Goal: Transaction & Acquisition: Purchase product/service

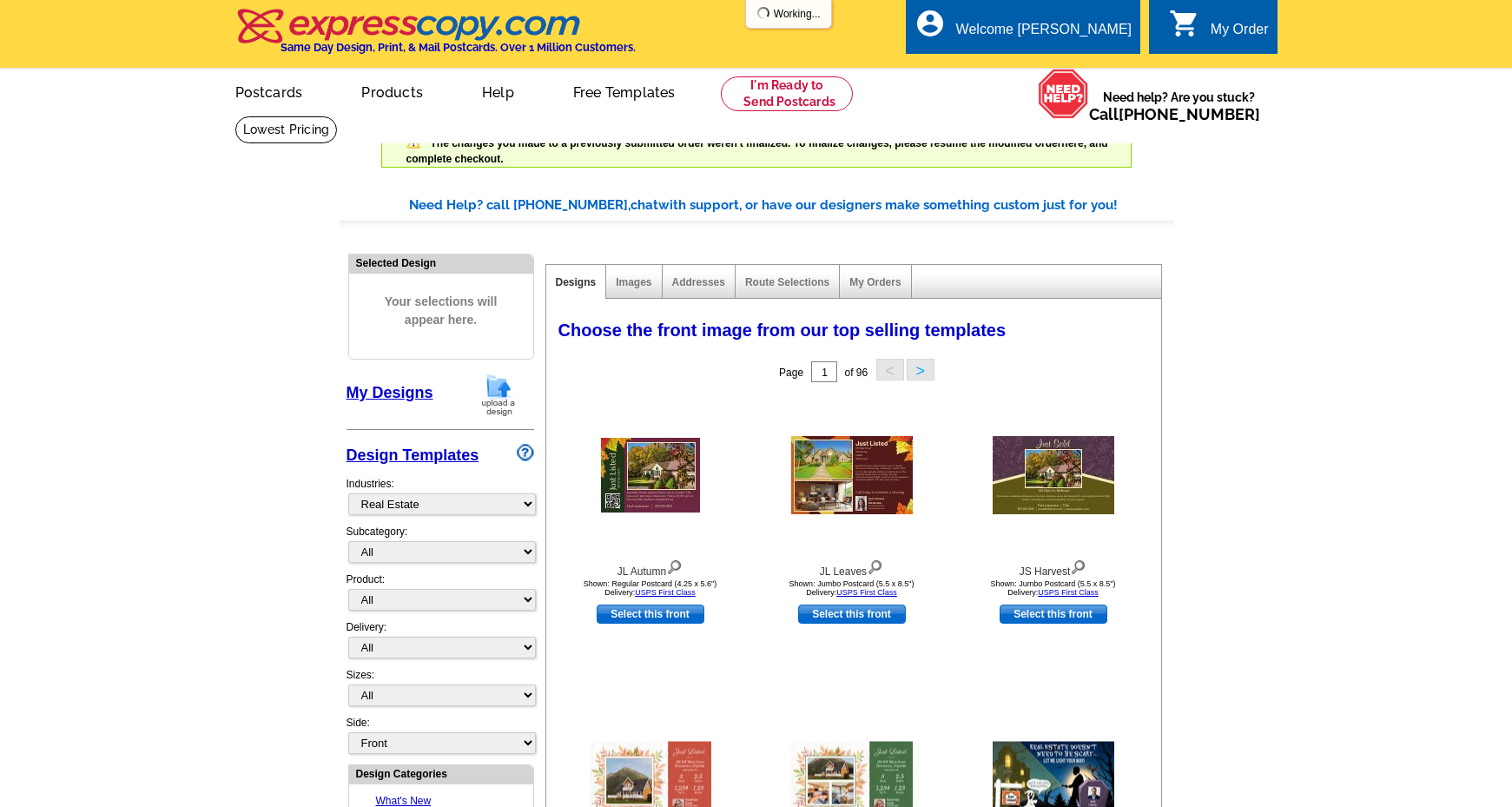
select select "785"
click at [384, 389] on link "My Designs" at bounding box center [390, 392] width 86 height 17
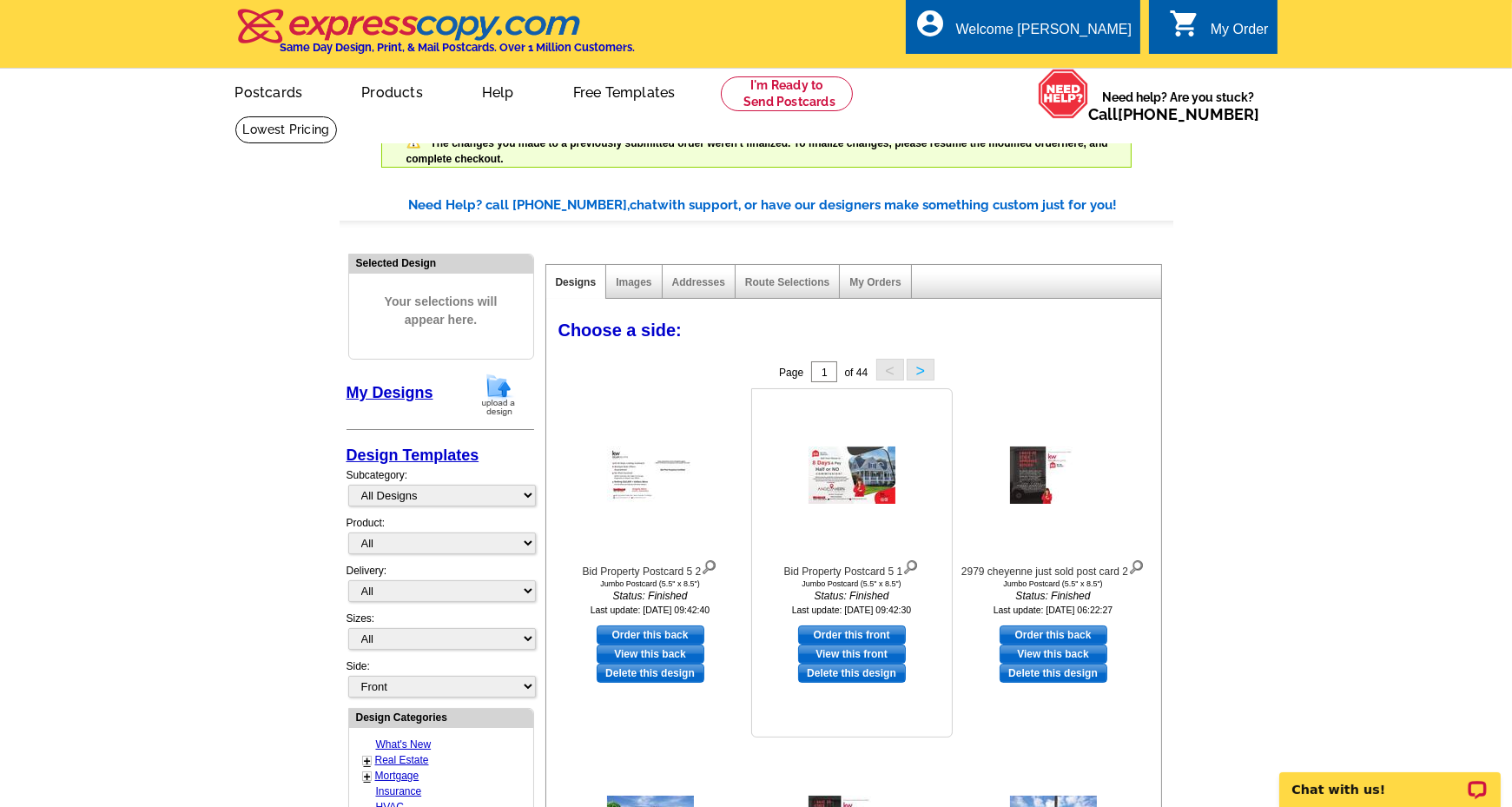
click at [851, 633] on link "Order this front" at bounding box center [852, 634] width 108 height 19
select select "2"
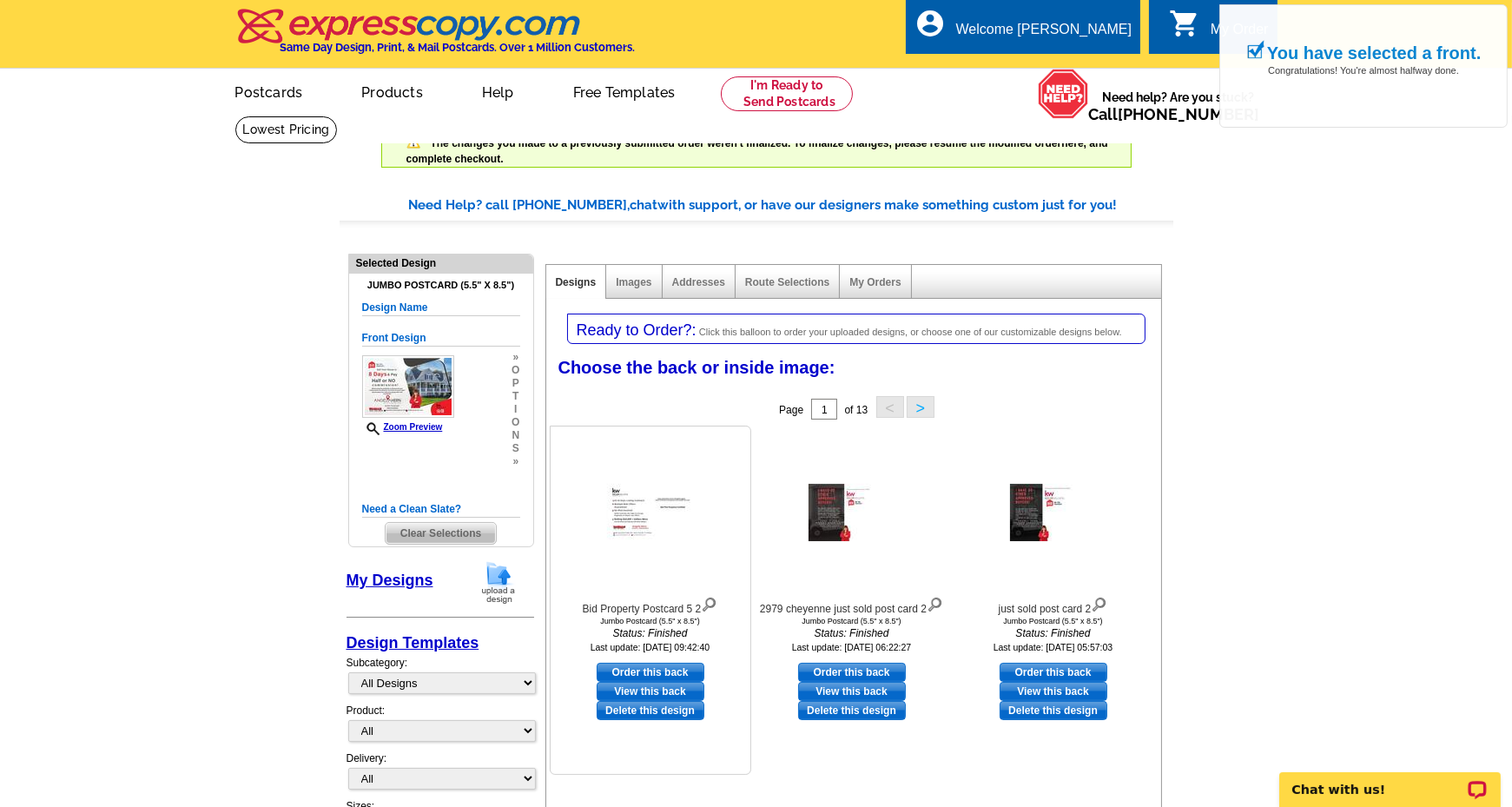
click at [652, 670] on link "Order this back" at bounding box center [650, 672] width 108 height 19
select select "front"
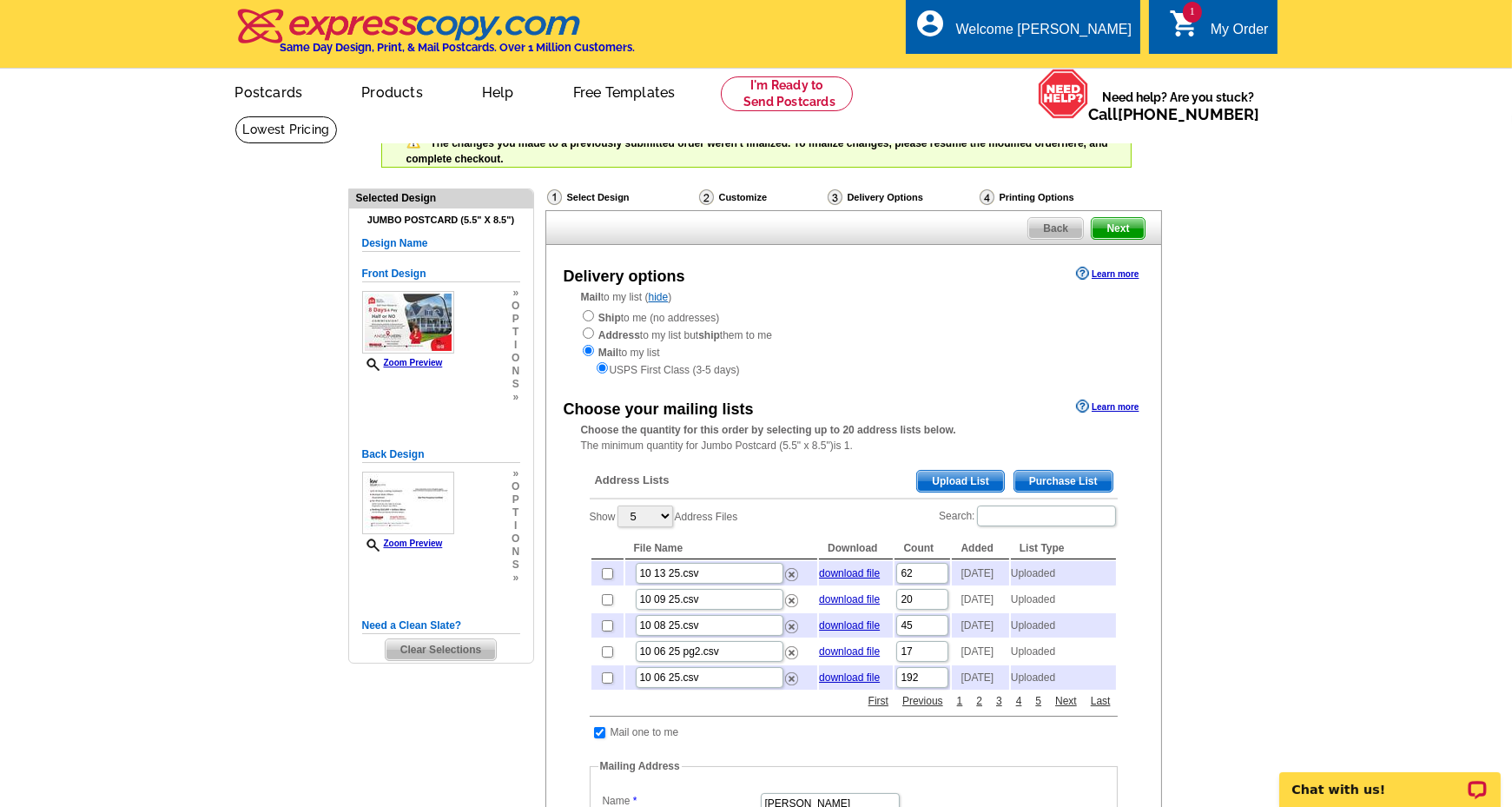
click at [984, 471] on span "Upload List" at bounding box center [959, 481] width 86 height 21
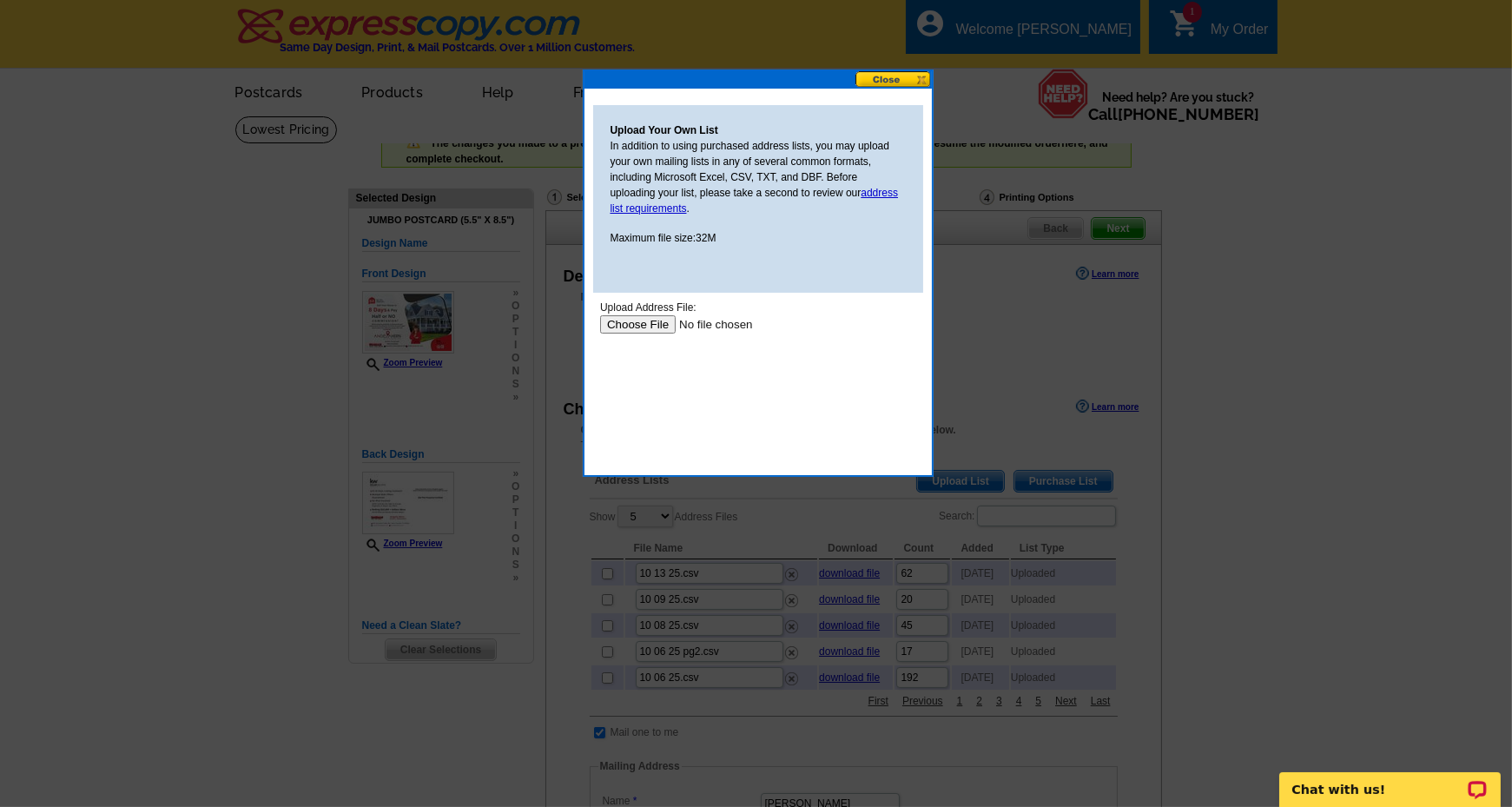
click at [636, 323] on input "file" at bounding box center [709, 323] width 220 height 18
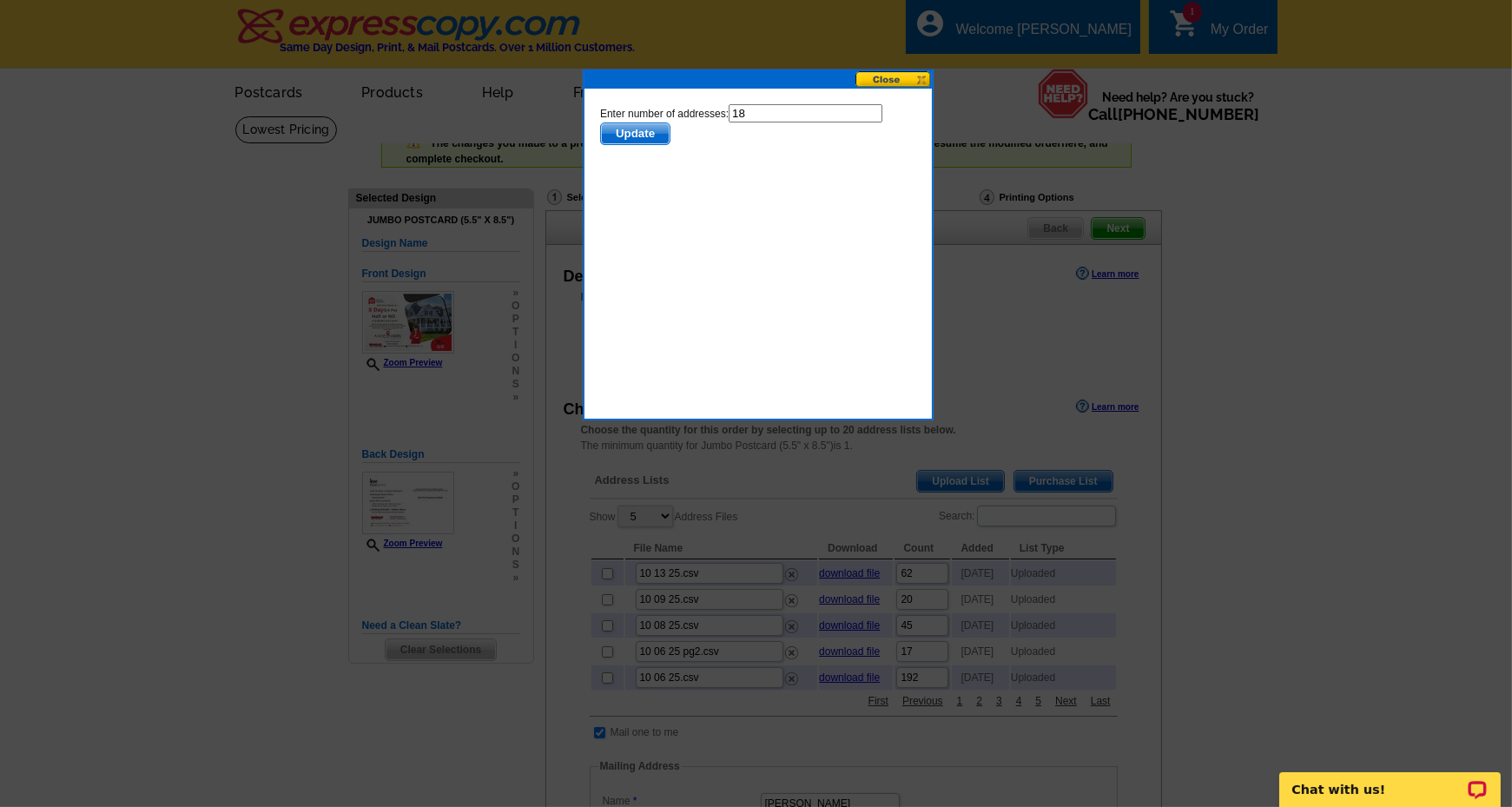
click at [646, 130] on span "Update" at bounding box center [634, 132] width 68 height 21
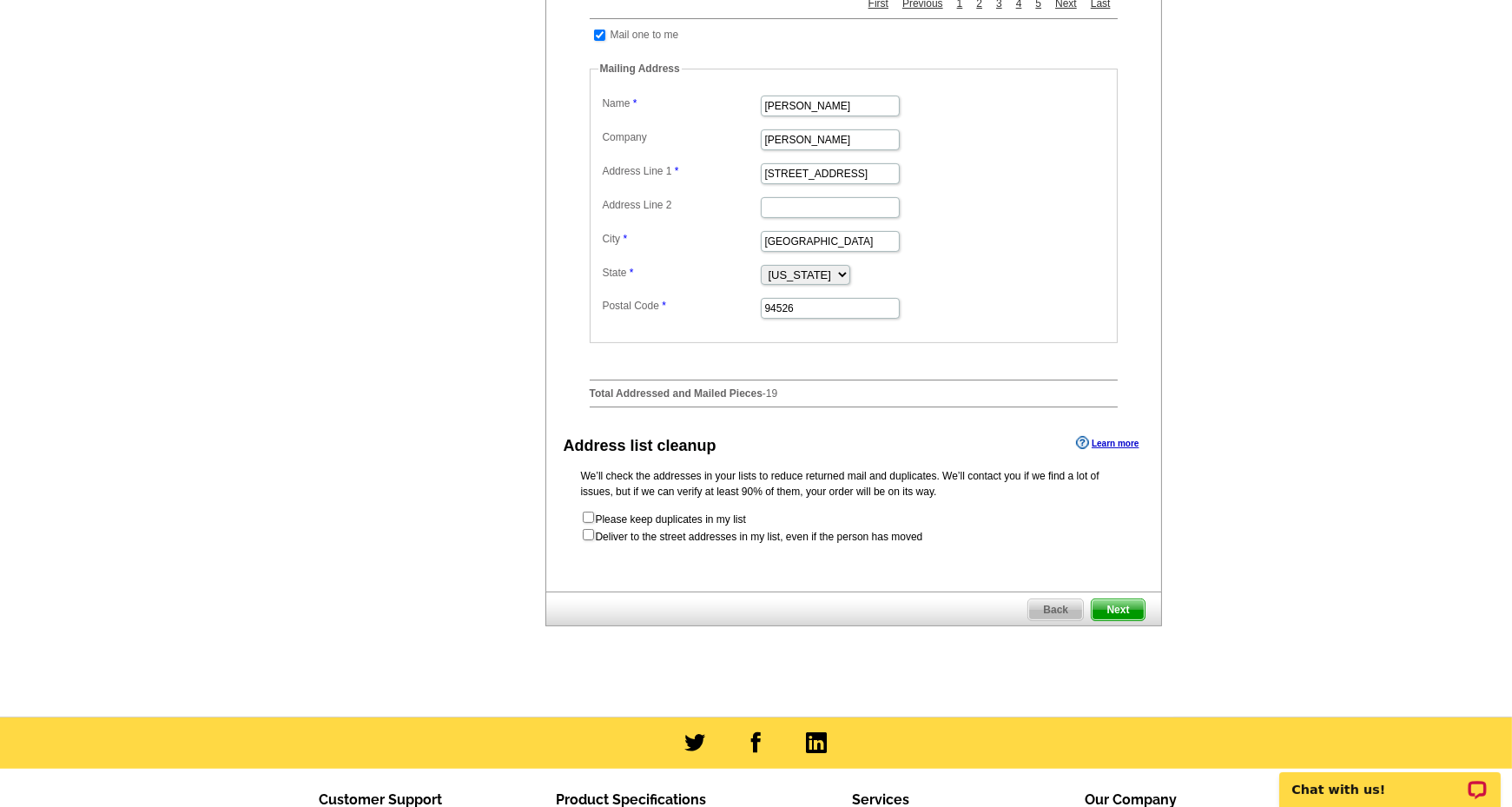
scroll to position [997, 0]
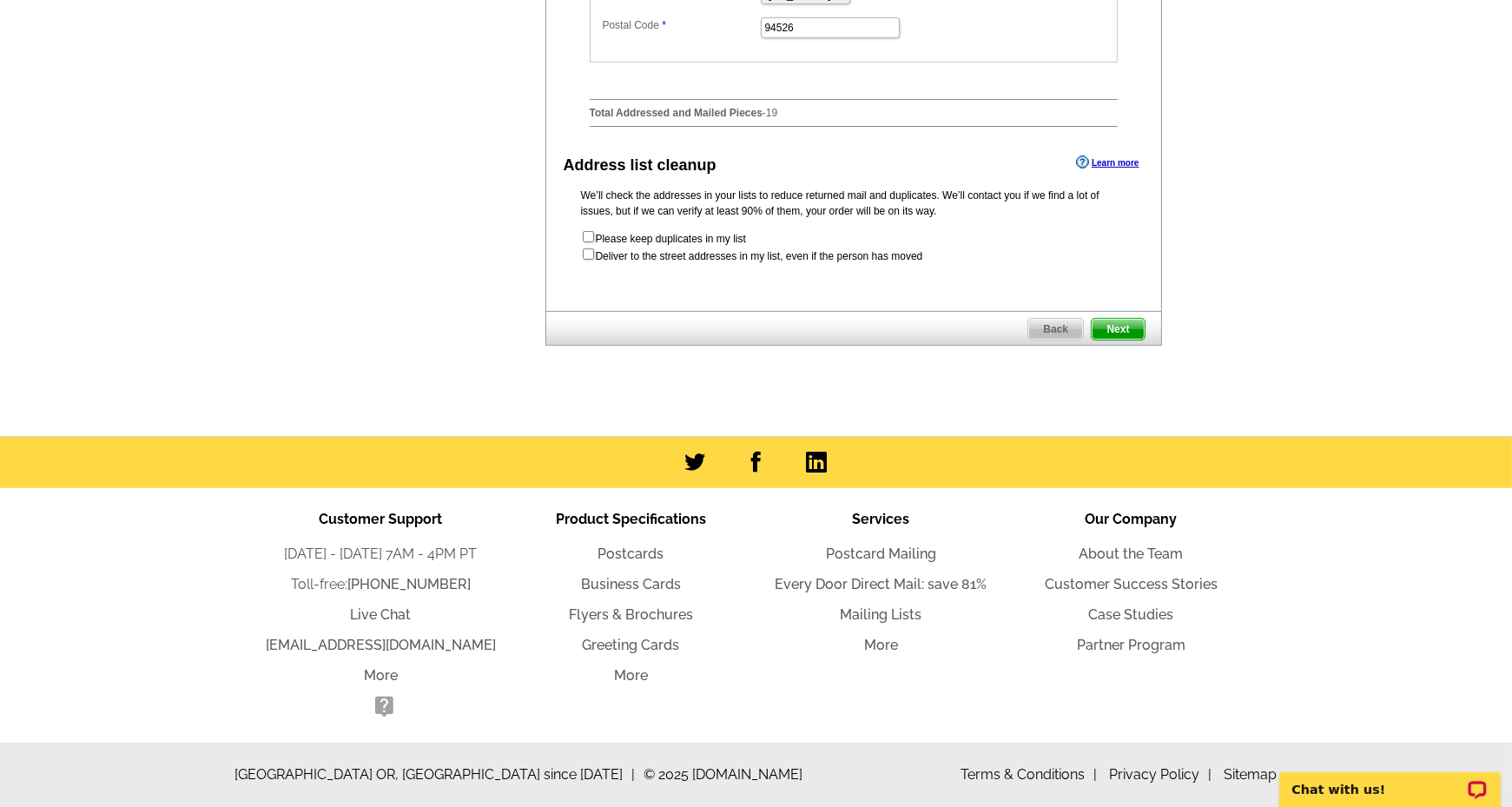
click at [1127, 332] on span "Next" at bounding box center [1118, 329] width 52 height 21
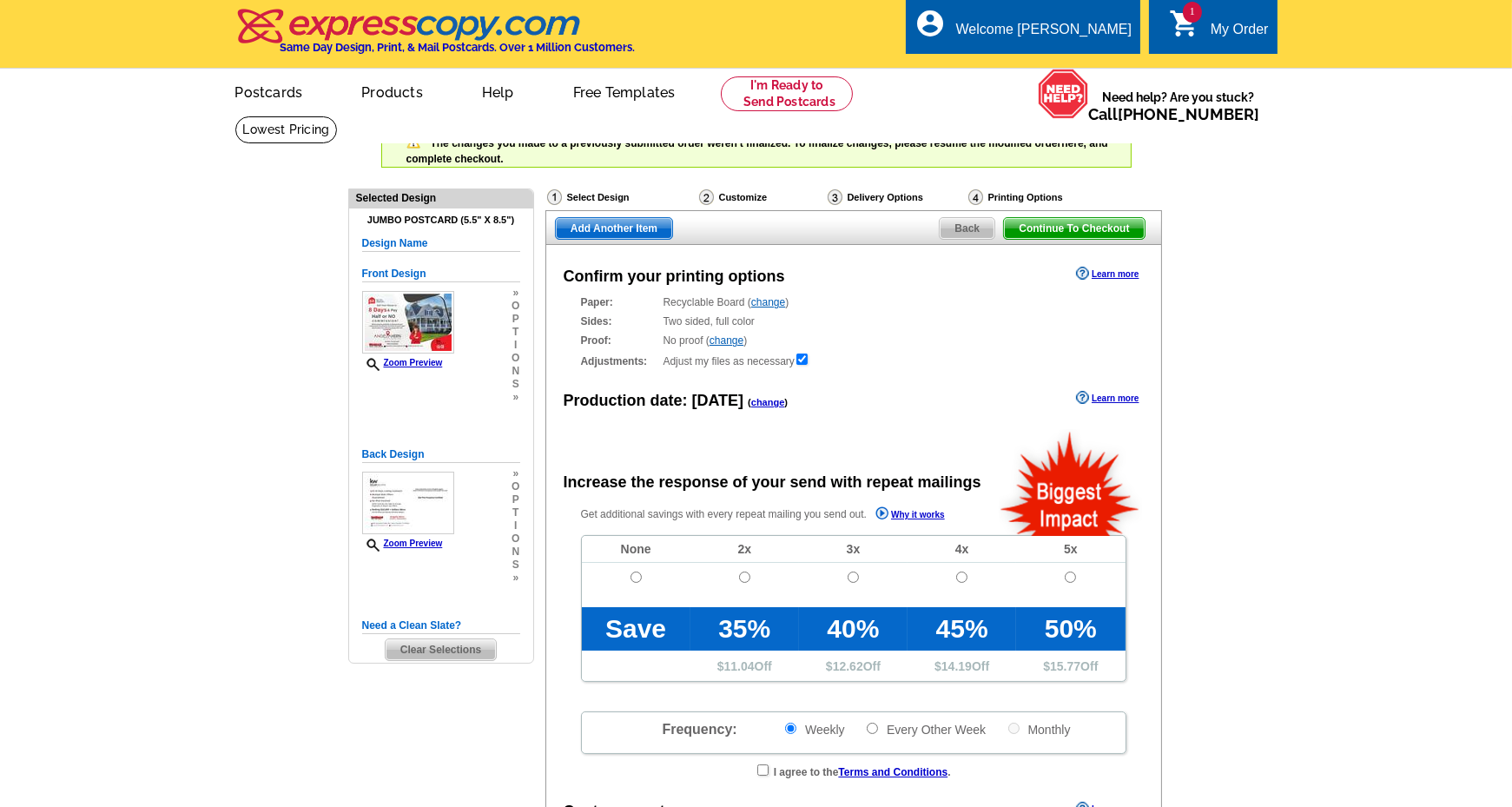
radio input "false"
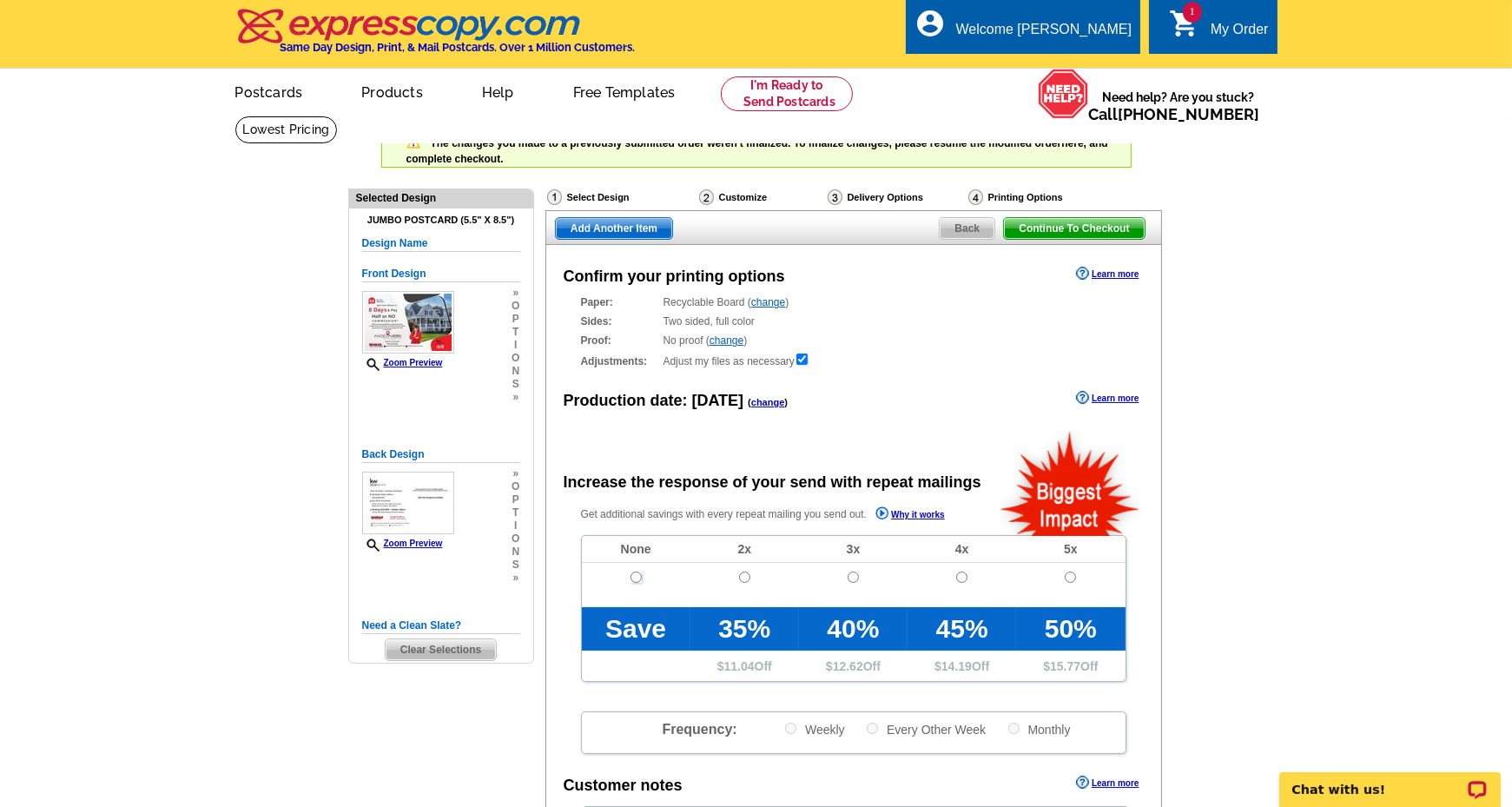
click at [632, 575] on input "radio" at bounding box center [636, 576] width 12 height 12
radio input "true"
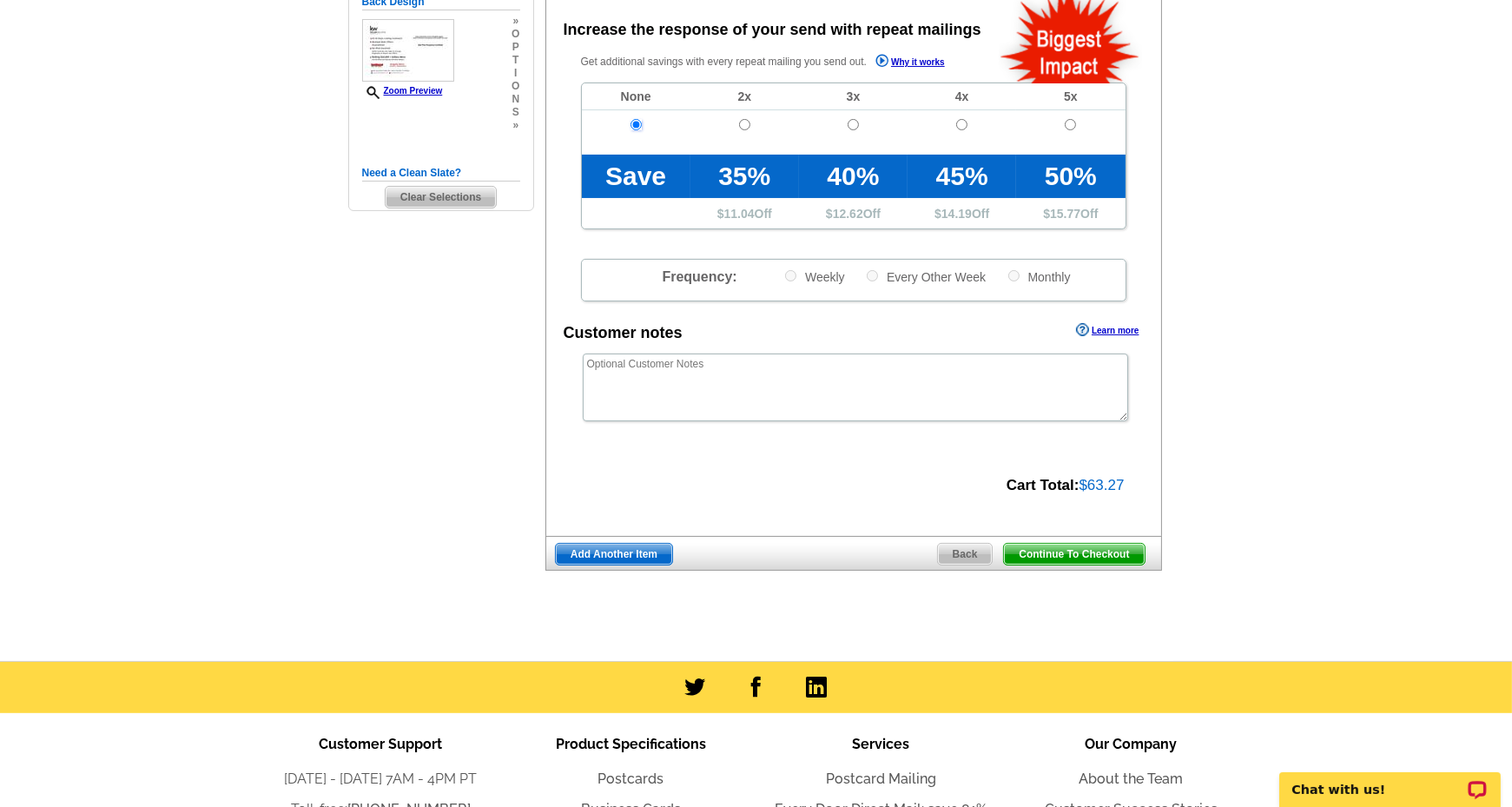
scroll to position [521, 0]
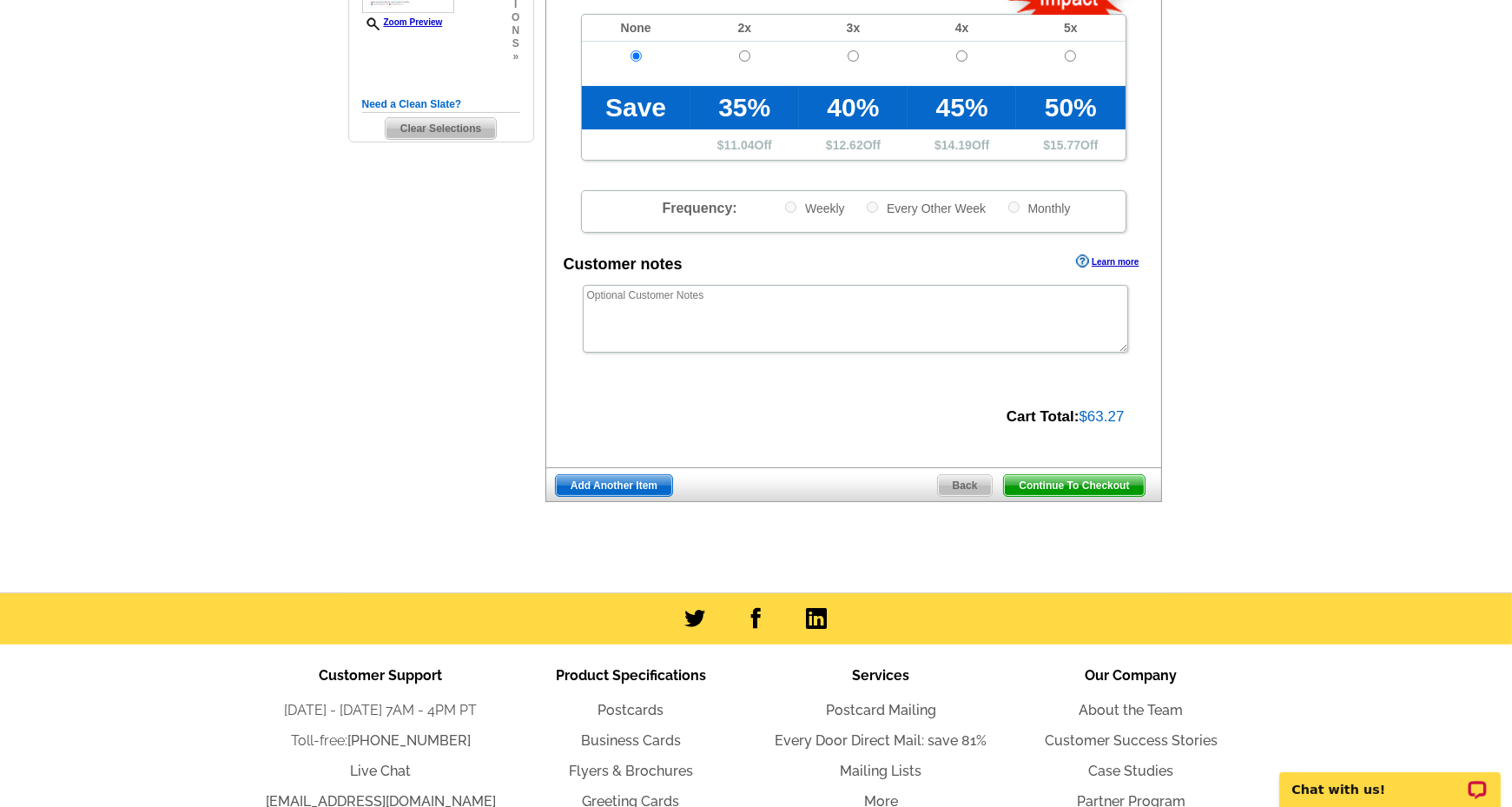
click at [1053, 479] on span "Continue To Checkout" at bounding box center [1073, 485] width 140 height 21
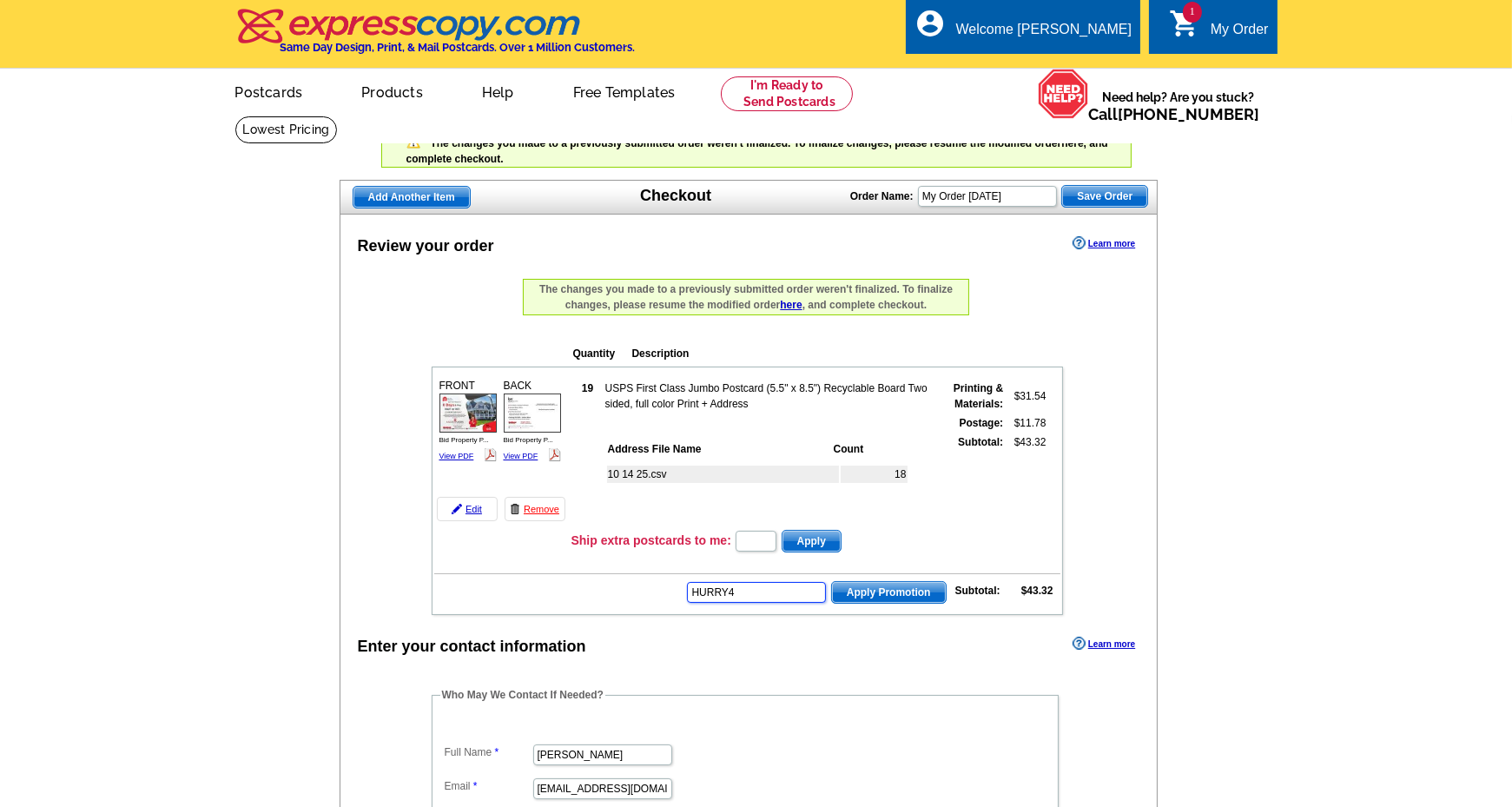
type input "HURRY40"
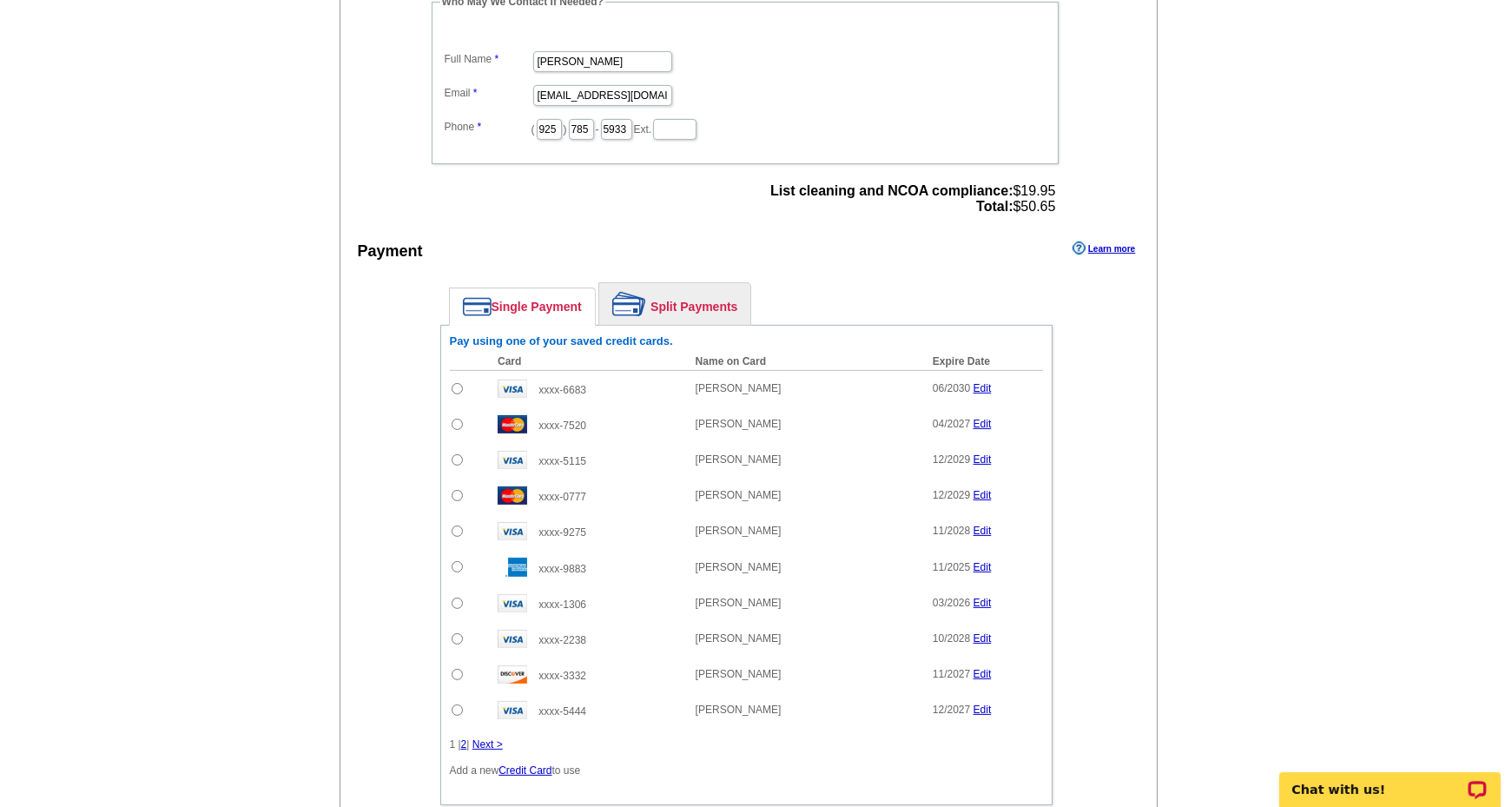
scroll to position [782, 0]
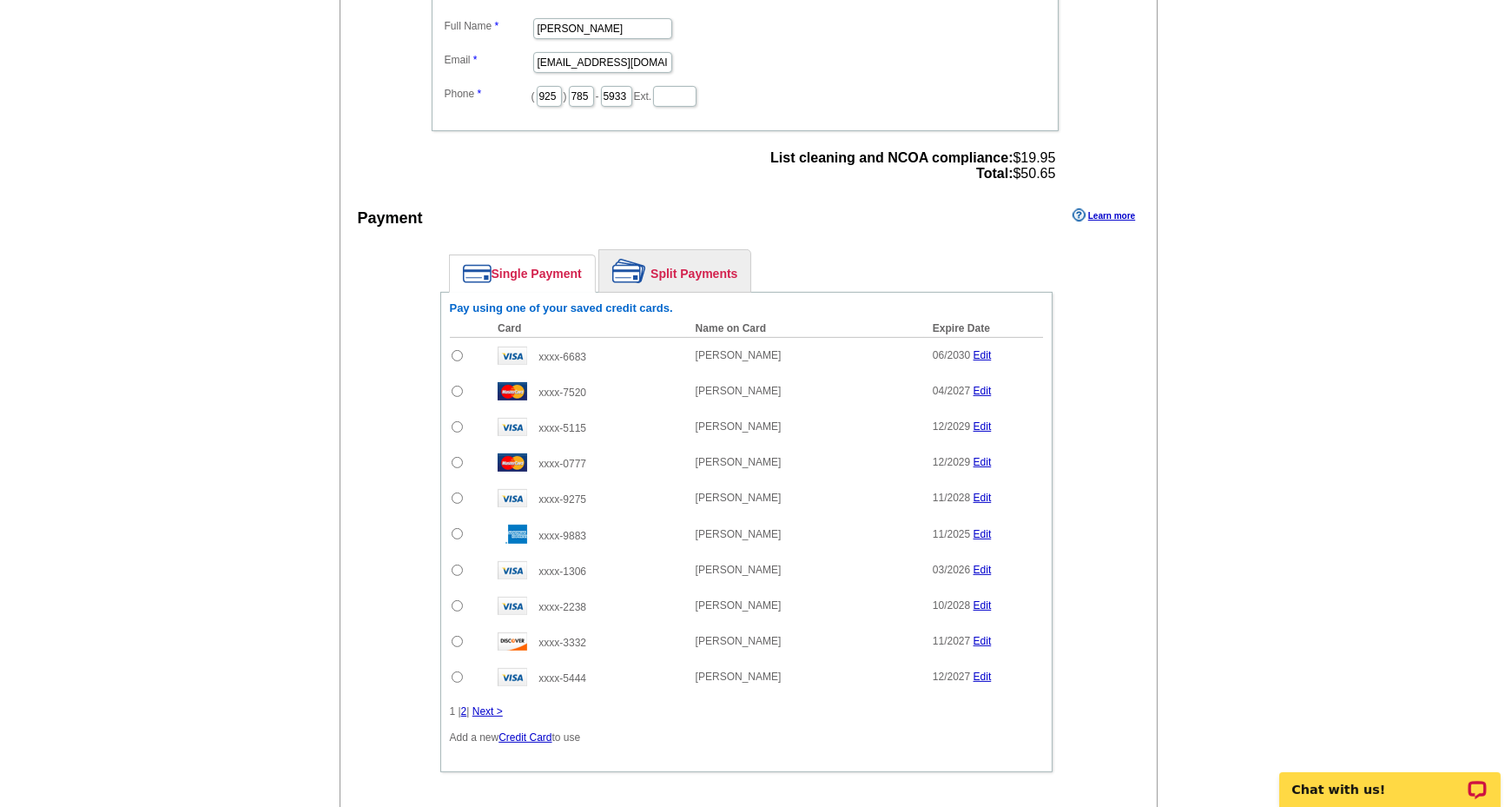
click at [455, 350] on input "radio" at bounding box center [457, 356] width 12 height 12
radio input "true"
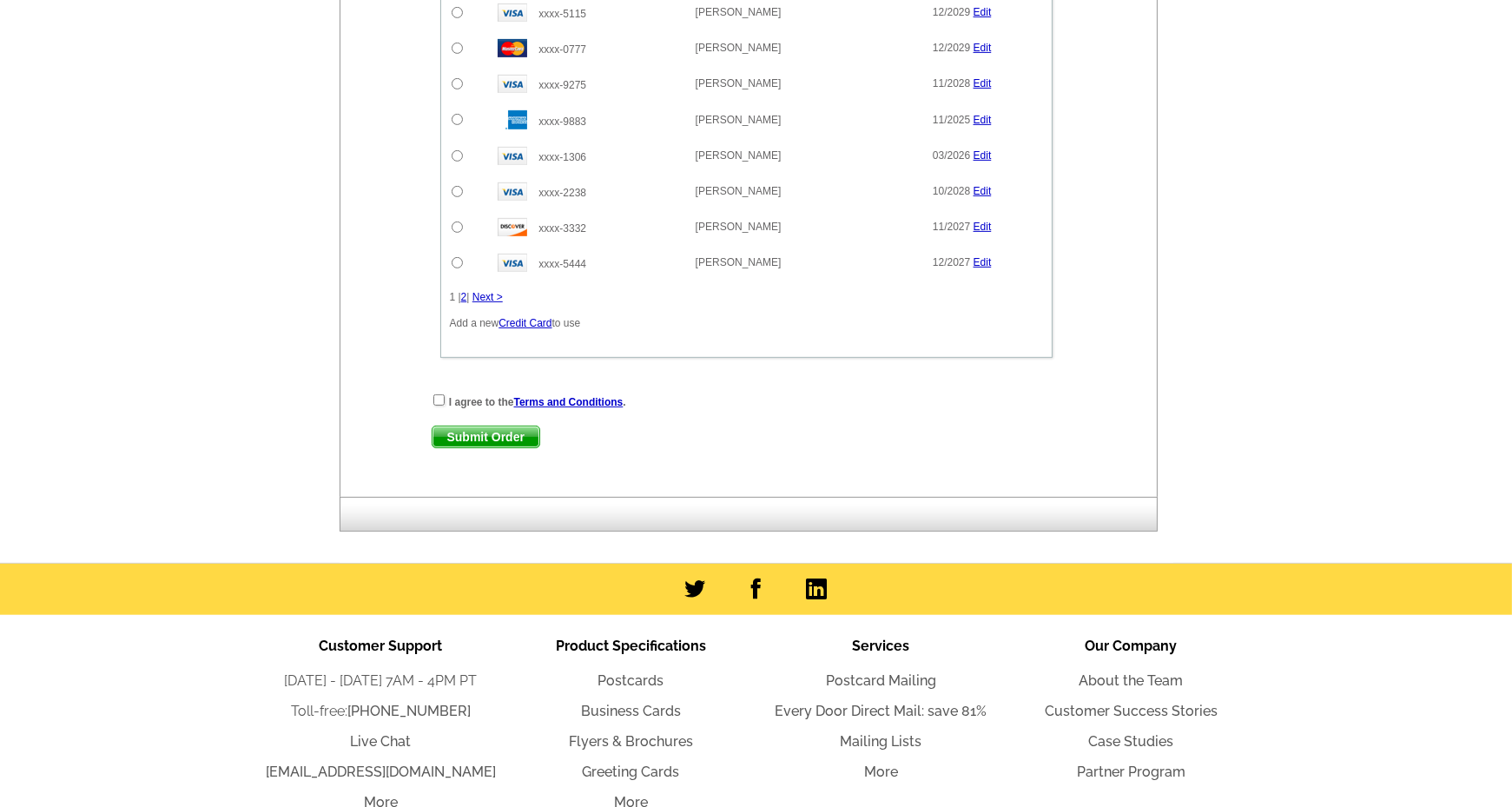
scroll to position [1216, 0]
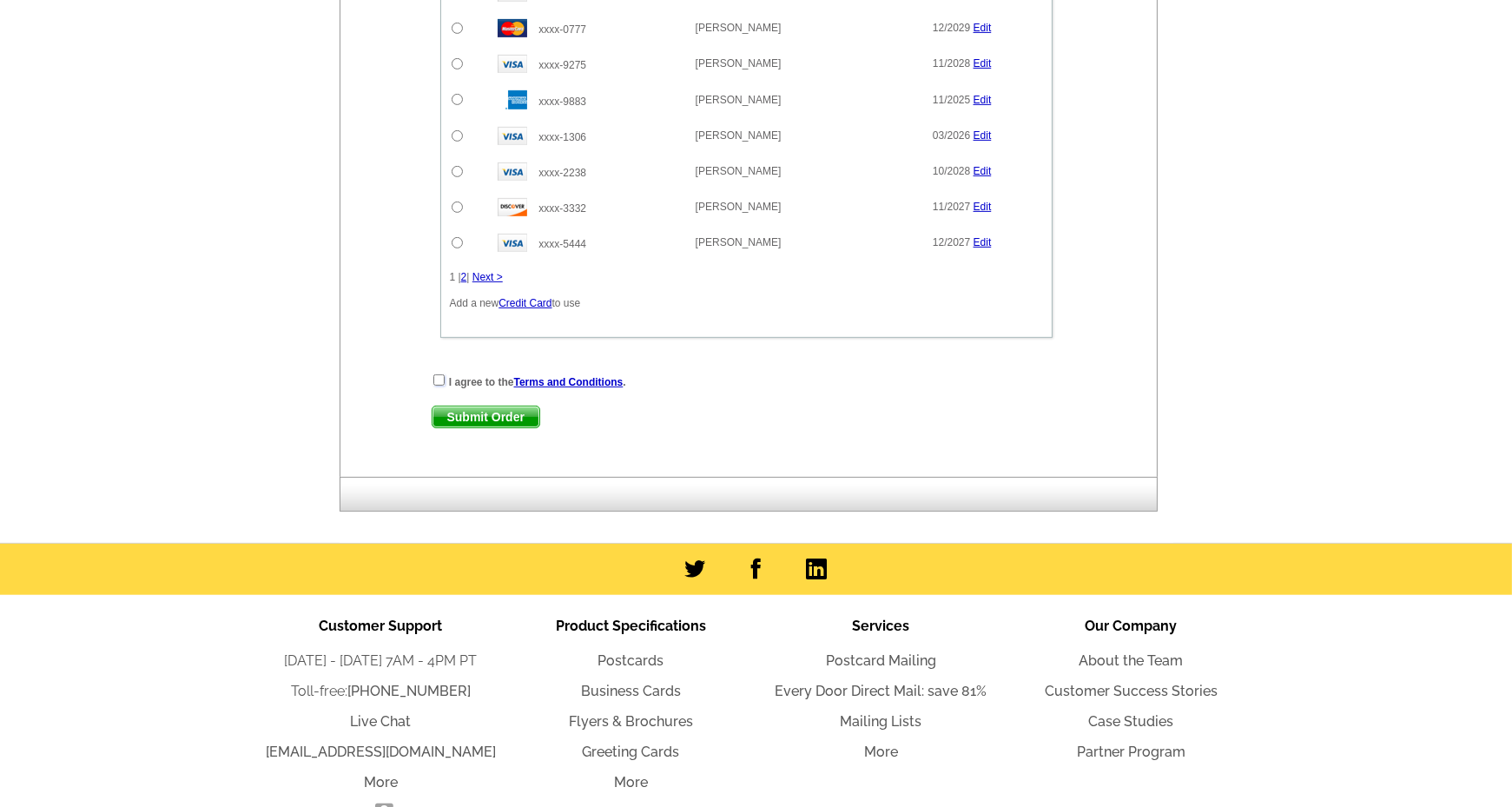
click at [439, 375] on input "checkbox" at bounding box center [439, 380] width 12 height 12
checkbox input "true"
click at [483, 406] on span "Submit Order" at bounding box center [485, 416] width 107 height 21
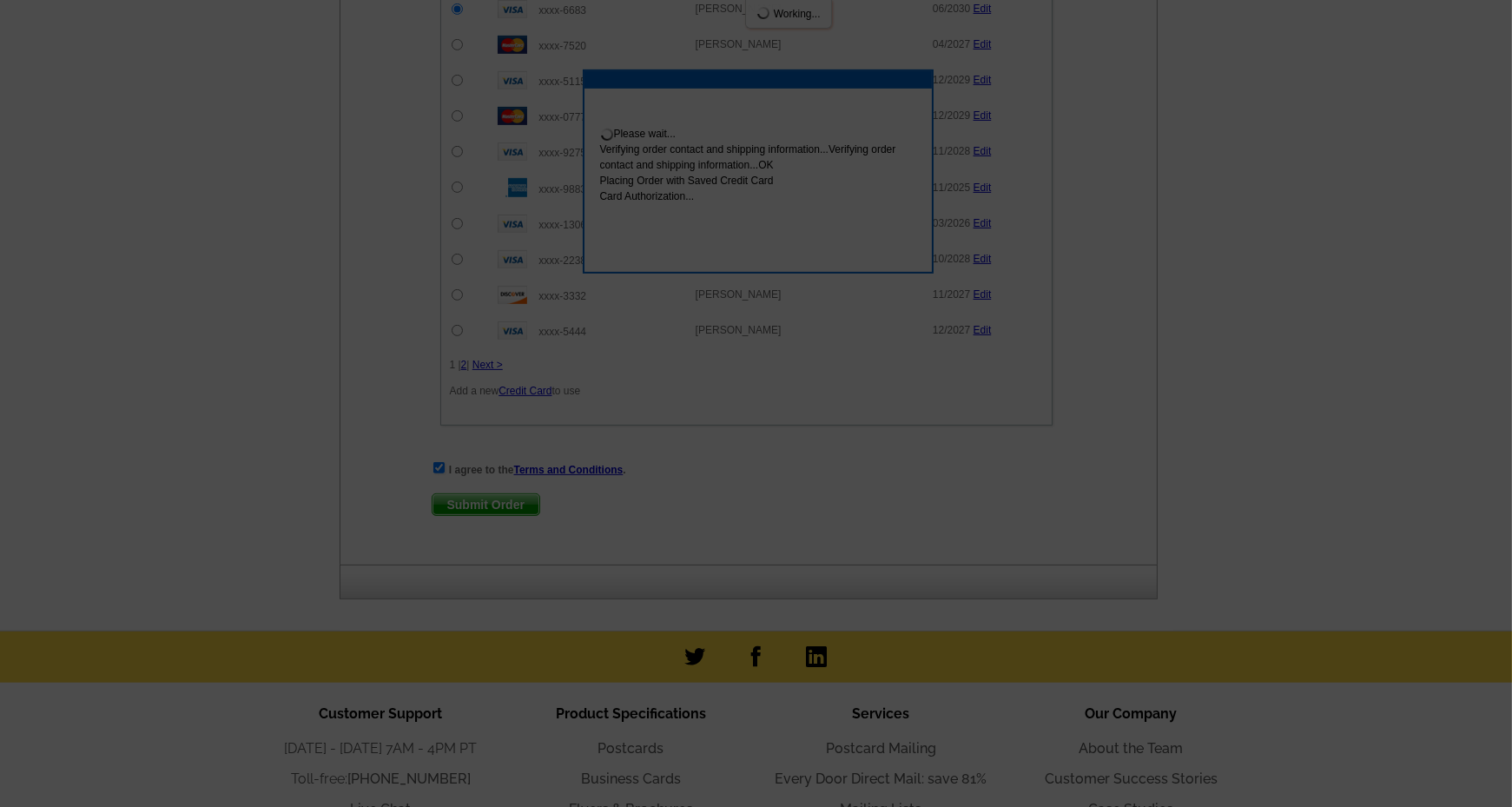
scroll to position [1303, 0]
